Goal: Task Accomplishment & Management: Manage account settings

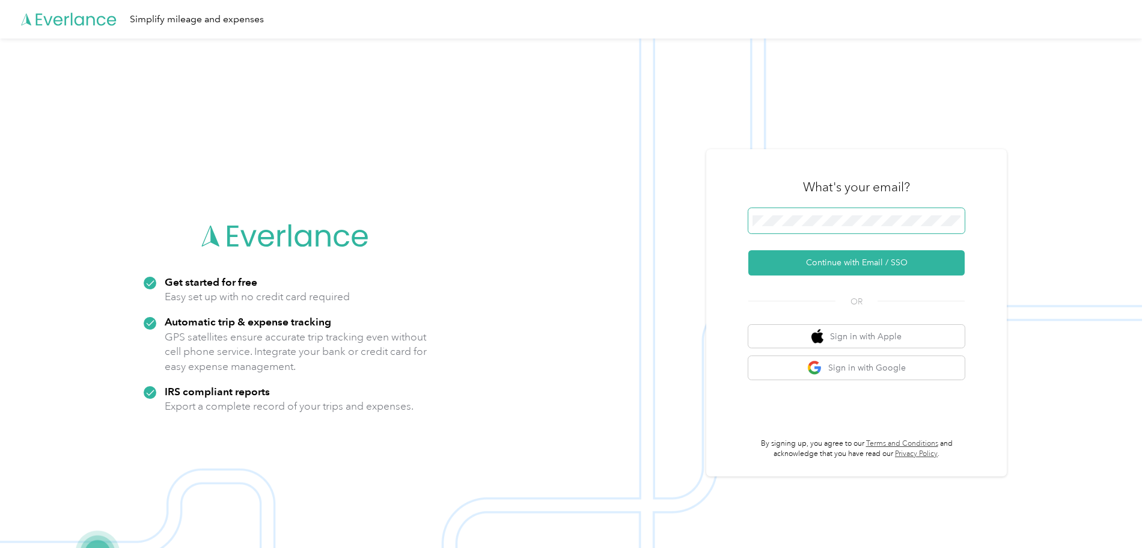
click at [818, 212] on span at bounding box center [857, 220] width 216 height 25
click at [844, 253] on button "Continue with Email / SSO" at bounding box center [857, 262] width 216 height 25
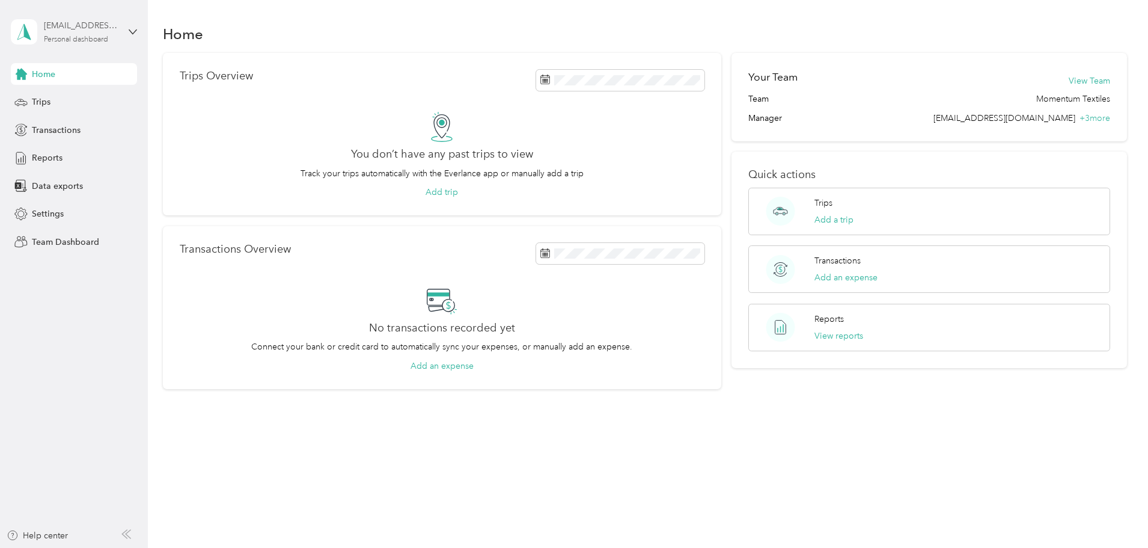
click at [85, 41] on div "Personal dashboard" at bounding box center [76, 39] width 64 height 7
click at [52, 96] on div "Team dashboard" at bounding box center [54, 99] width 64 height 13
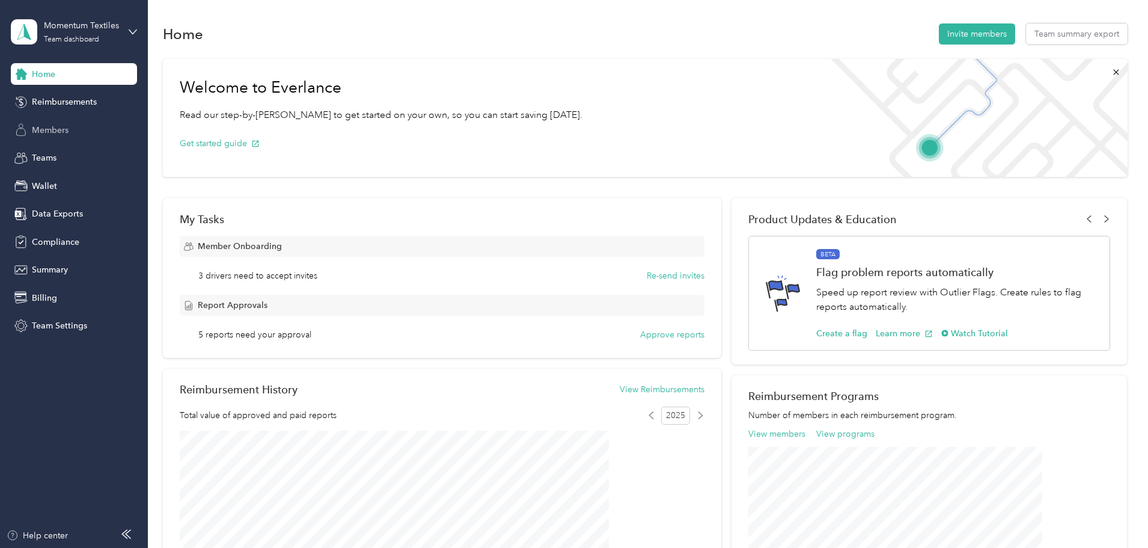
click at [49, 134] on span "Members" at bounding box center [50, 130] width 37 height 13
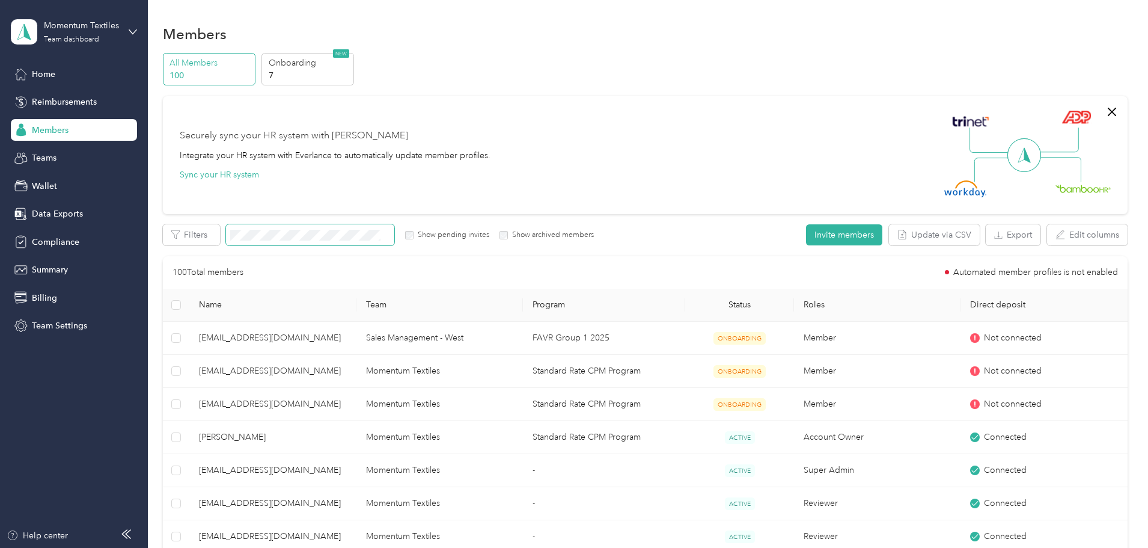
click at [331, 242] on span at bounding box center [310, 234] width 168 height 21
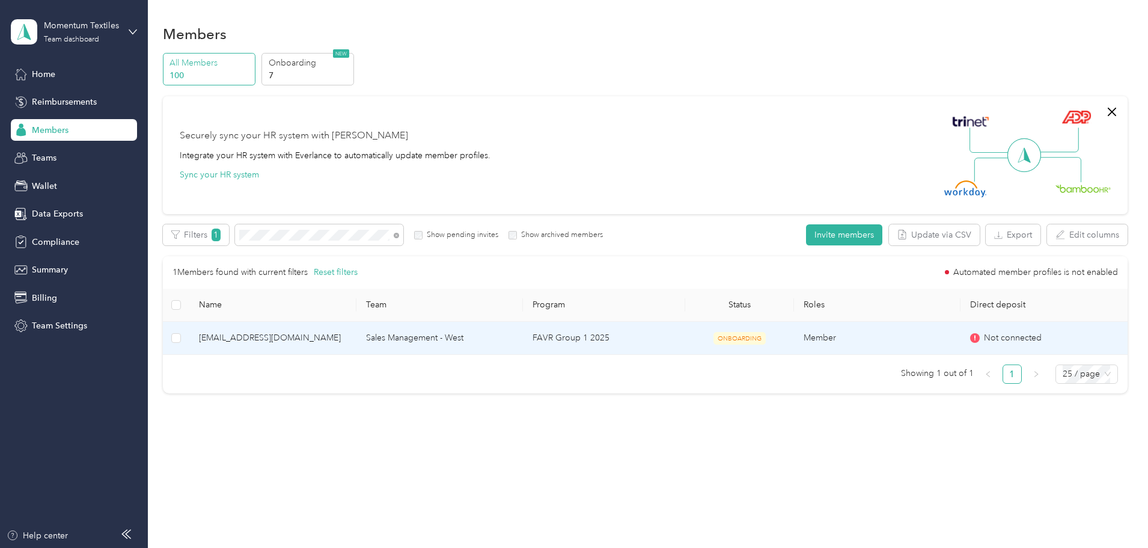
click at [340, 335] on span "[EMAIL_ADDRESS][DOMAIN_NAME]" at bounding box center [272, 337] width 147 height 13
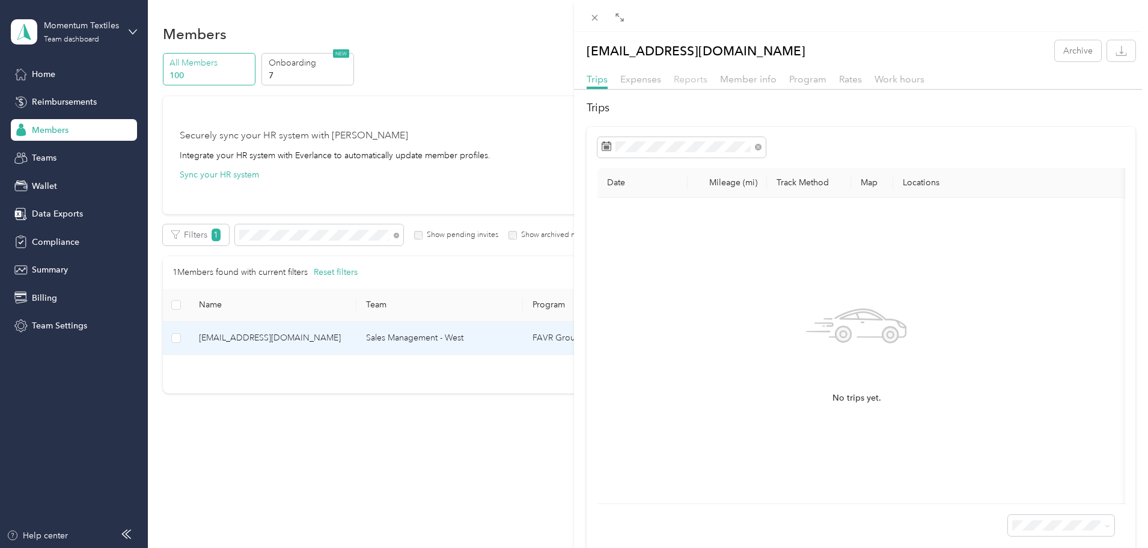
click at [691, 80] on span "Reports" at bounding box center [691, 78] width 34 height 11
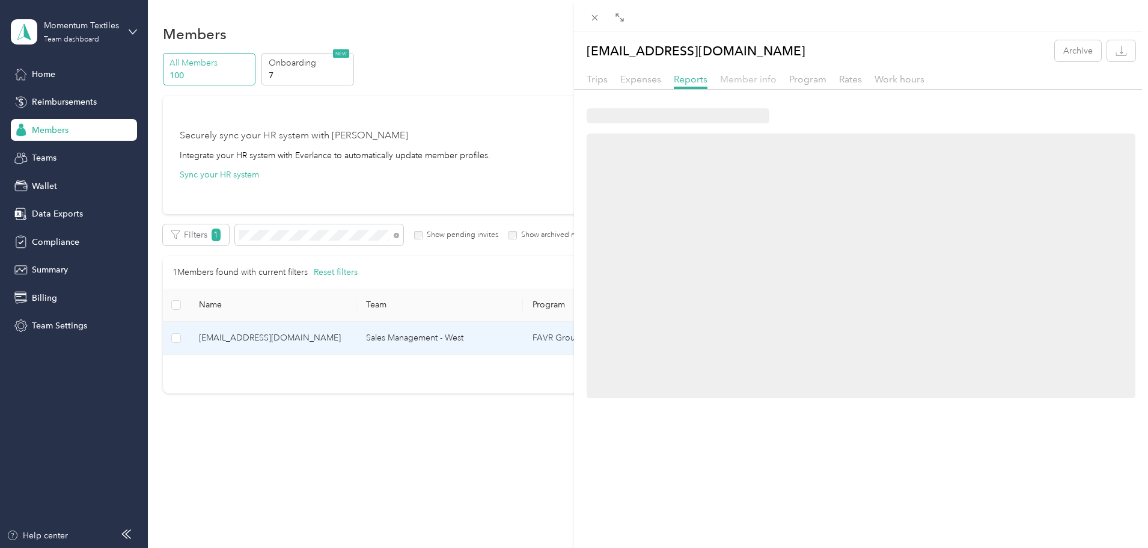
click at [752, 74] on span "Member info" at bounding box center [748, 78] width 57 height 11
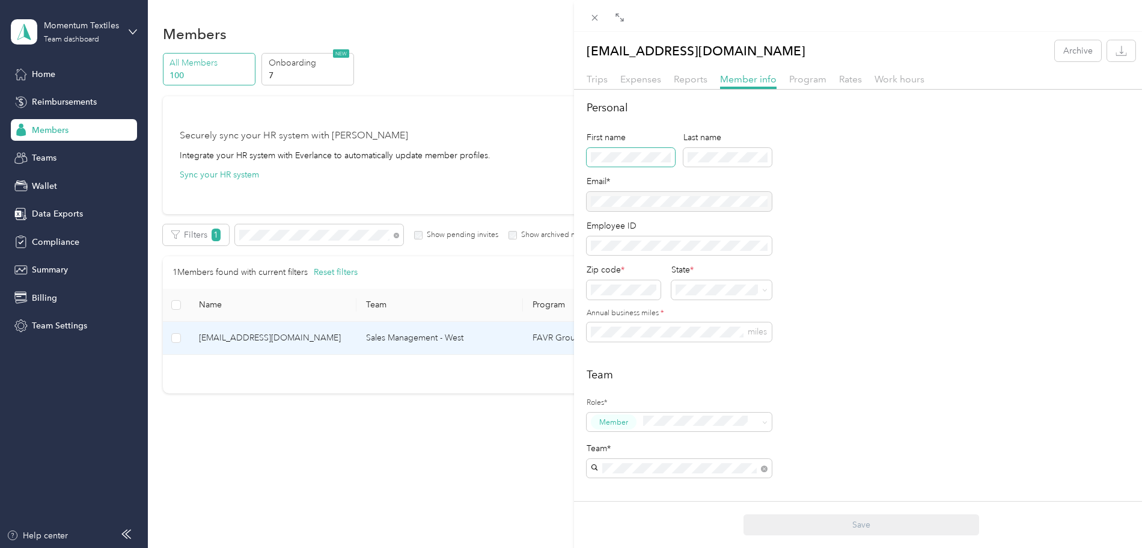
click at [616, 150] on span at bounding box center [631, 157] width 88 height 19
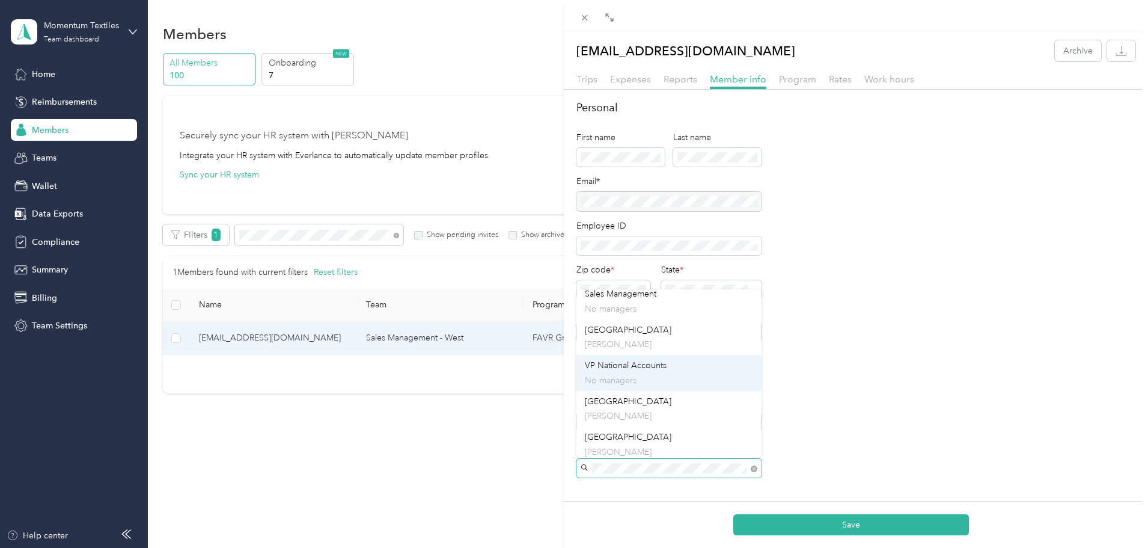
scroll to position [261, 0]
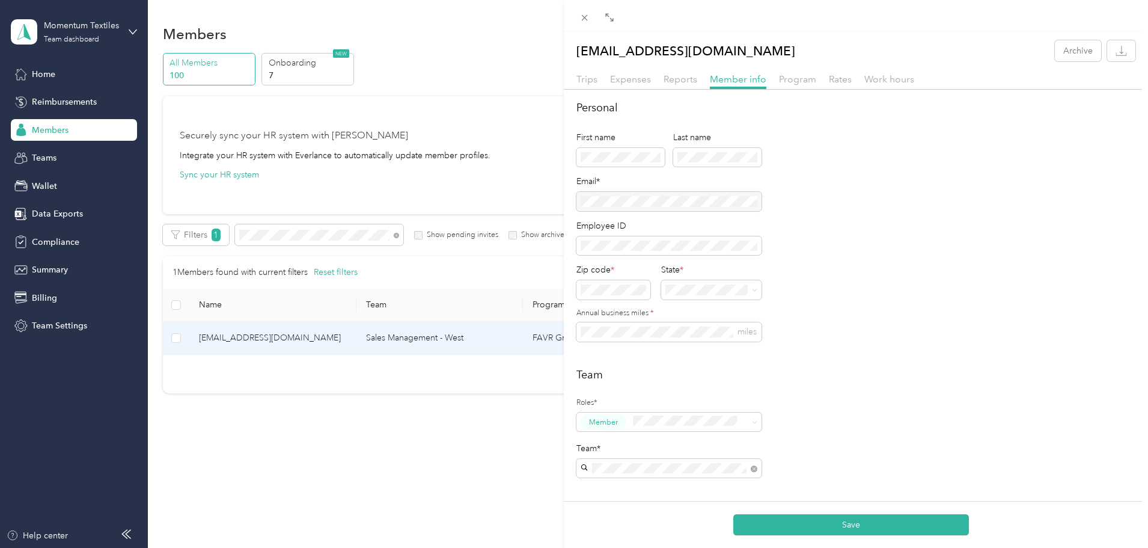
click at [650, 403] on div "[GEOGRAPHIC_DATA] [PERSON_NAME]" at bounding box center [669, 404] width 168 height 28
click at [884, 391] on div "Team Roles* Member Team* Team Manager [PERSON_NAME]" at bounding box center [856, 454] width 559 height 174
click at [510, 158] on div "[EMAIL_ADDRESS][DOMAIN_NAME] Archive Trips Expenses Reports Member info Program…" at bounding box center [574, 274] width 1148 height 548
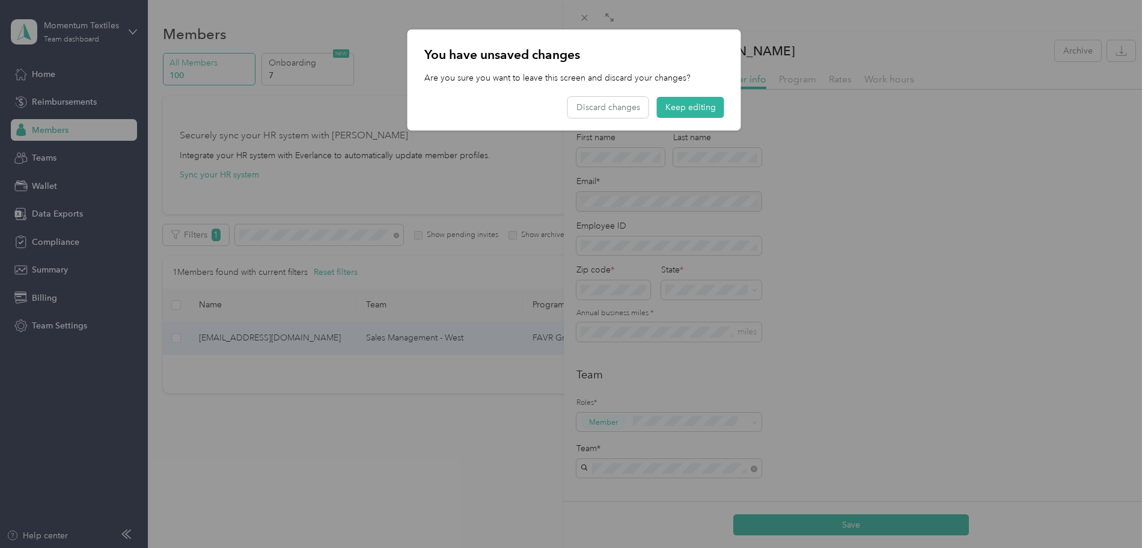
click at [839, 183] on div at bounding box center [574, 274] width 1148 height 548
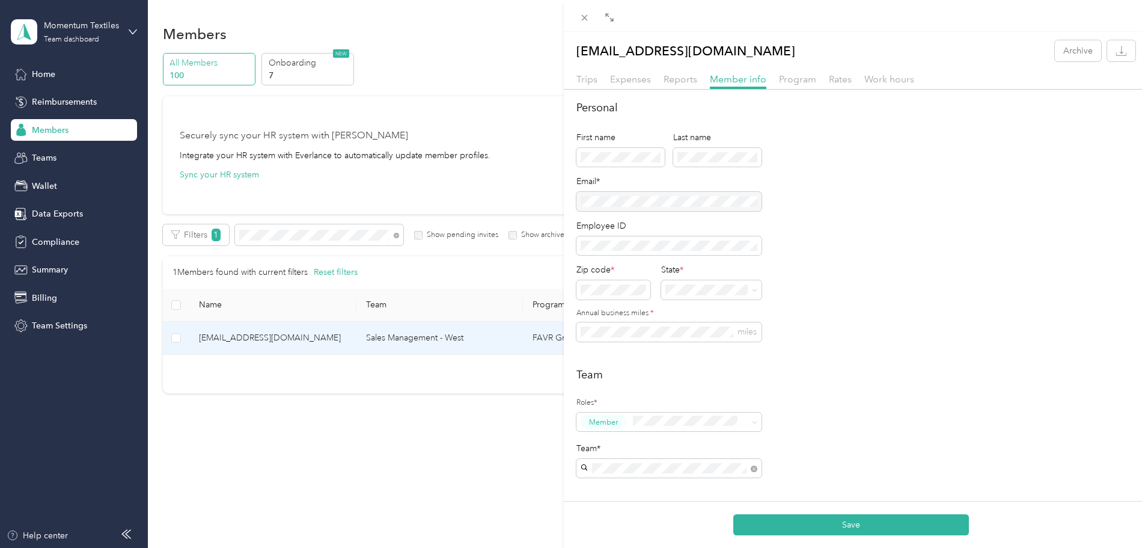
click at [875, 219] on div "Personal First name Last name Email* Employee ID Zip code * State * Annual busi…" at bounding box center [856, 228] width 559 height 256
click at [807, 517] on button "Save" at bounding box center [851, 524] width 236 height 21
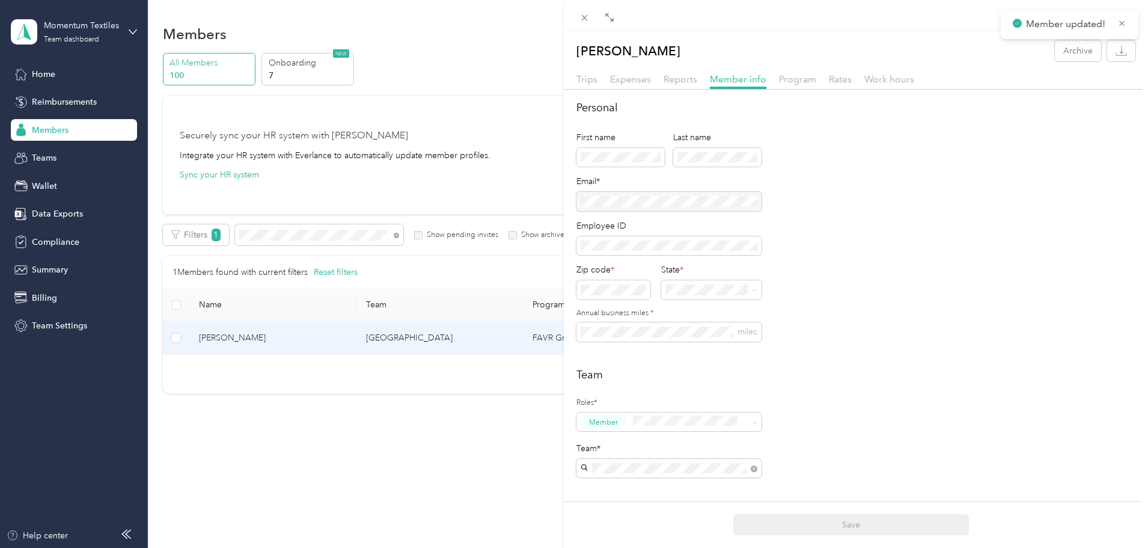
click at [427, 464] on div "[PERSON_NAME] Archive Trips Expenses Reports Member info Program Rates Work hou…" at bounding box center [574, 274] width 1148 height 548
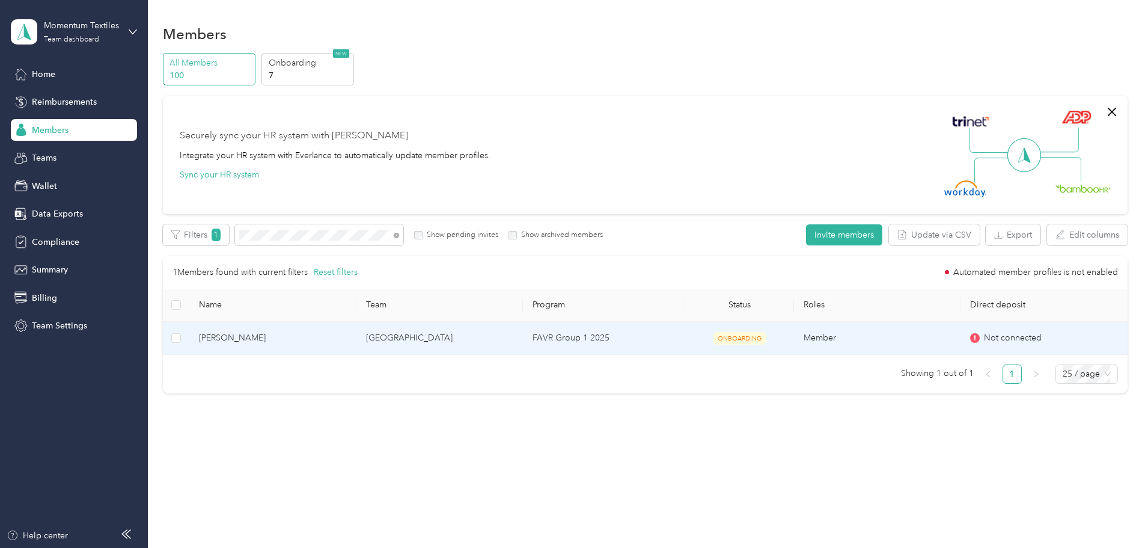
click at [407, 352] on td "[GEOGRAPHIC_DATA]" at bounding box center [440, 338] width 167 height 33
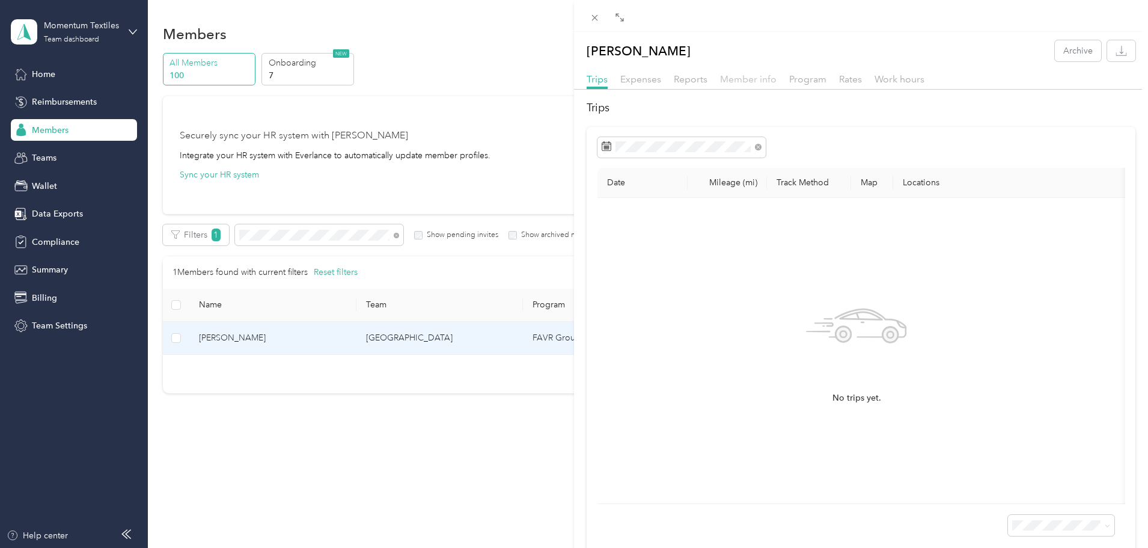
click at [743, 76] on span "Member info" at bounding box center [748, 78] width 57 height 11
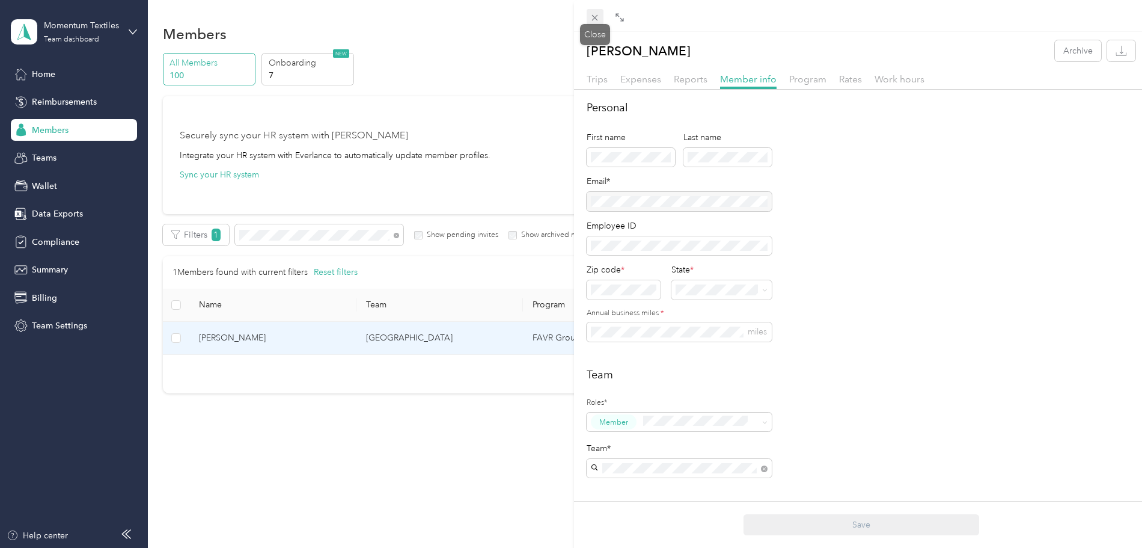
click at [590, 14] on icon at bounding box center [595, 18] width 10 height 10
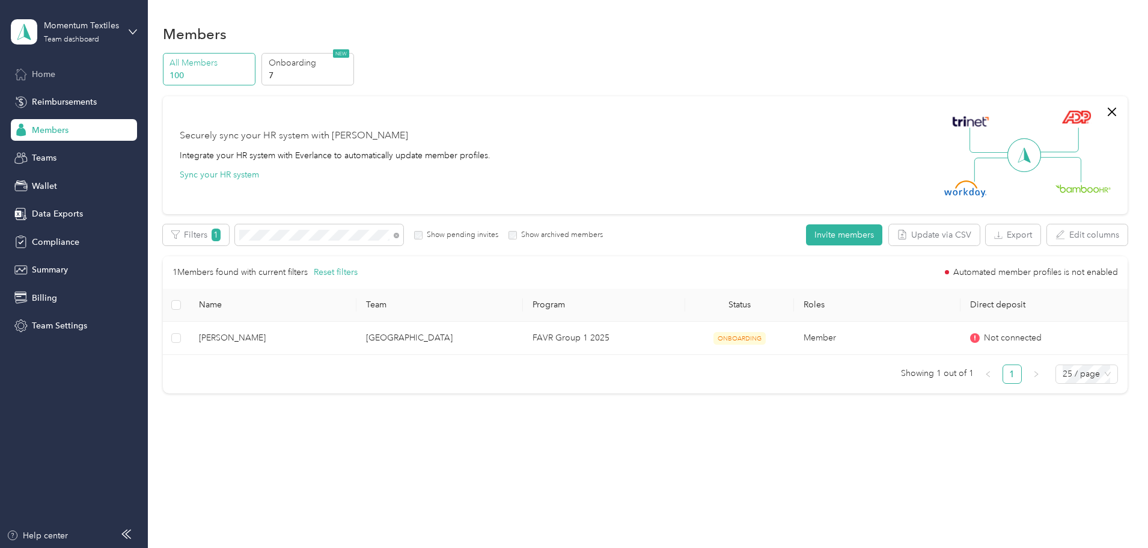
click at [51, 73] on span "Home" at bounding box center [43, 74] width 23 height 13
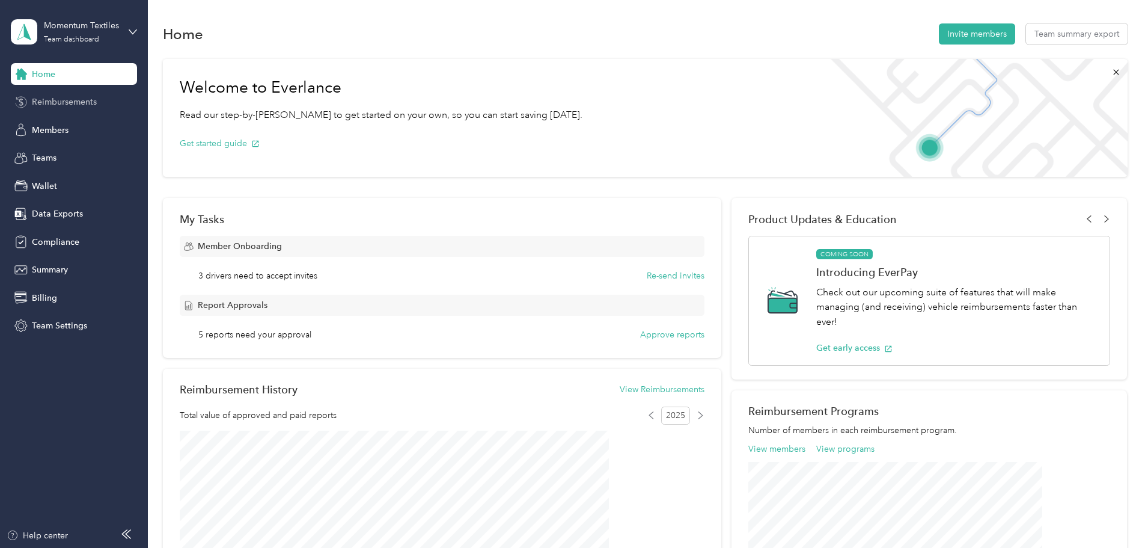
click at [54, 102] on span "Reimbursements" at bounding box center [64, 102] width 65 height 13
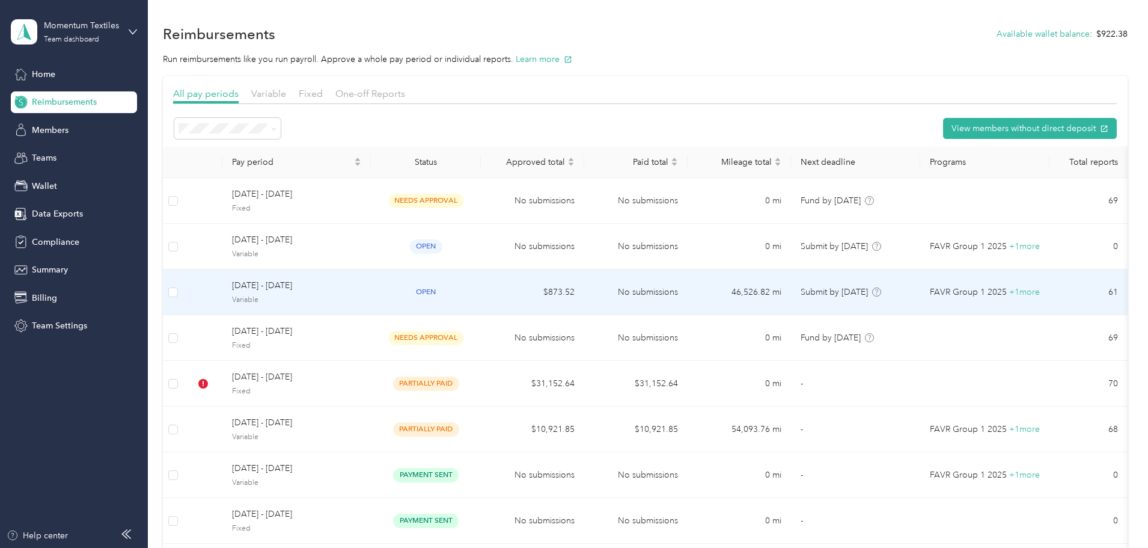
click at [436, 290] on td "open" at bounding box center [426, 292] width 110 height 46
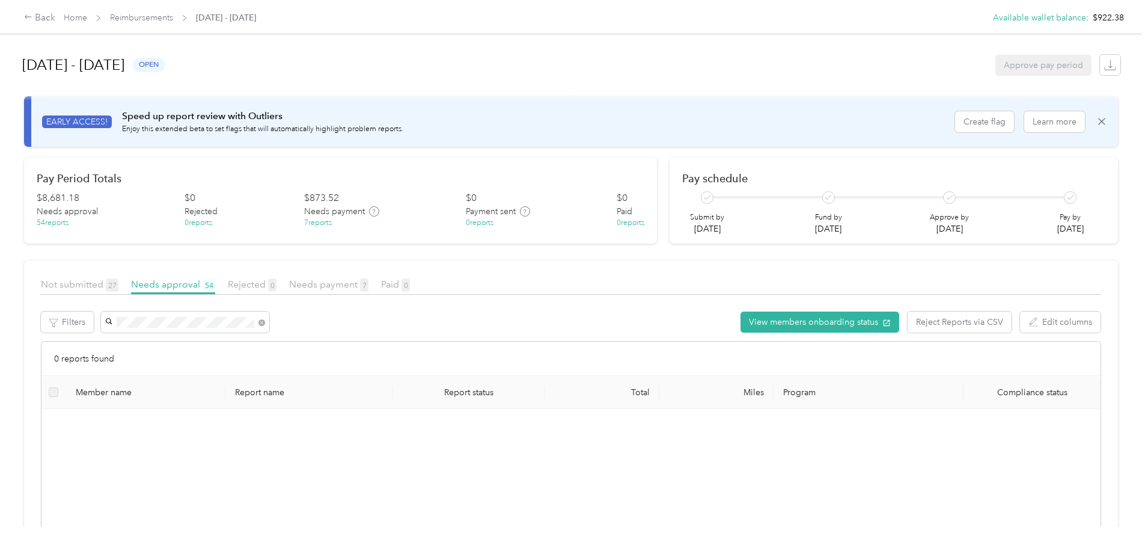
click at [253, 338] on div "[PERSON_NAME]" at bounding box center [280, 344] width 152 height 13
click at [118, 288] on span "Not submitted 27" at bounding box center [80, 283] width 78 height 11
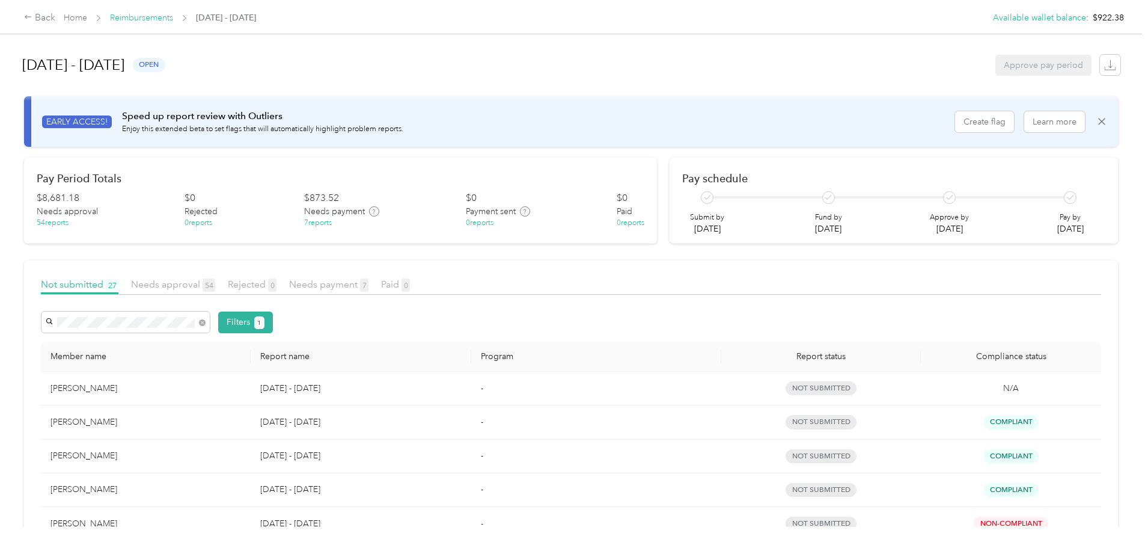
click at [173, 21] on link "Reimbursements" at bounding box center [141, 18] width 63 height 10
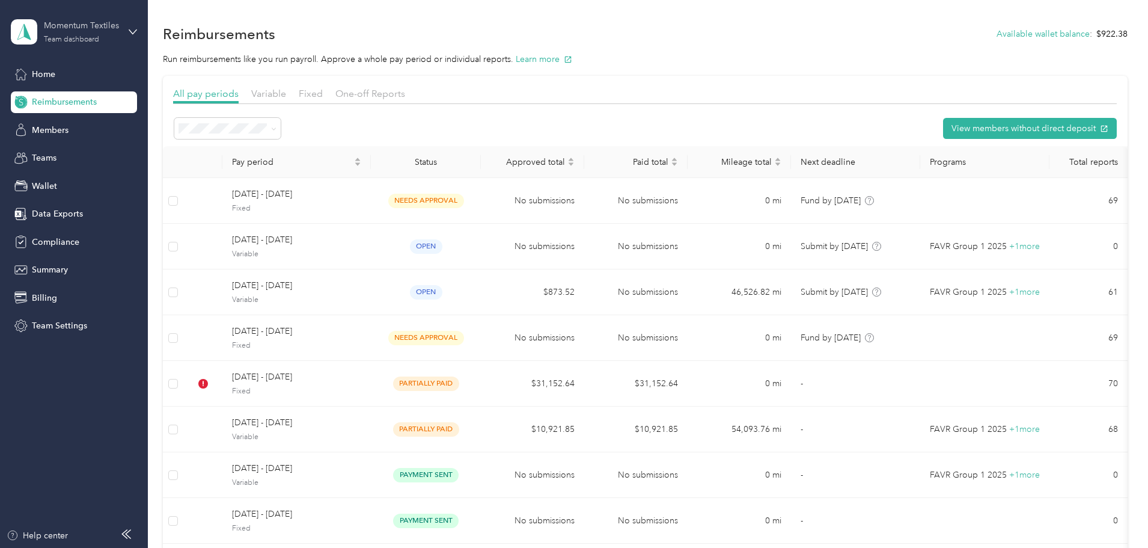
click at [63, 34] on div "Momentum Textiles Team dashboard" at bounding box center [81, 31] width 75 height 24
click at [103, 409] on aside "Momentum Textiles Team dashboard Home Reimbursements Members Teams Wallet Data …" at bounding box center [74, 274] width 148 height 548
